Goal: Task Accomplishment & Management: Use online tool/utility

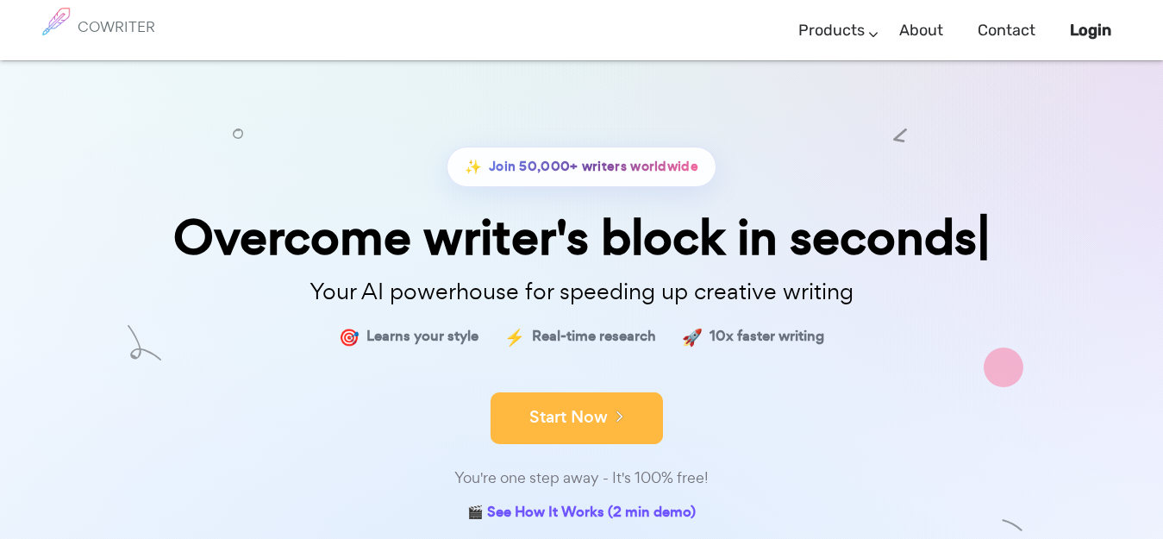
click at [567, 416] on button "Start Now" at bounding box center [577, 418] width 172 height 52
